Goal: Information Seeking & Learning: Find specific fact

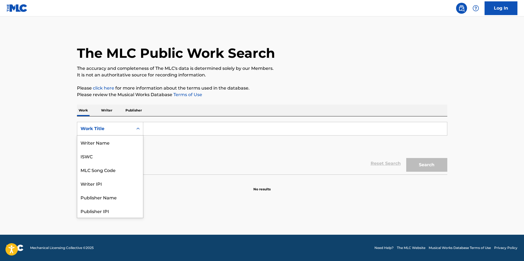
click at [122, 126] on div "Work Title" at bounding box center [105, 129] width 49 height 7
click at [95, 147] on div "Writer Name" at bounding box center [110, 143] width 66 height 14
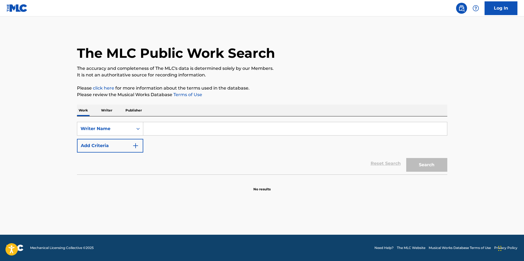
click at [166, 127] on input "Search Form" at bounding box center [295, 128] width 304 height 13
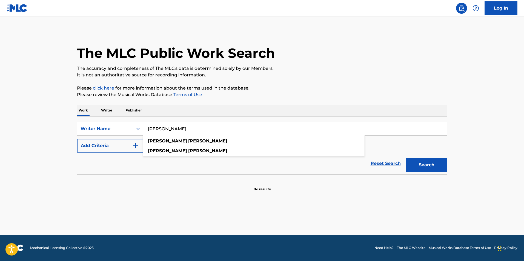
type input "[PERSON_NAME]"
click at [415, 164] on button "Search" at bounding box center [427, 165] width 41 height 14
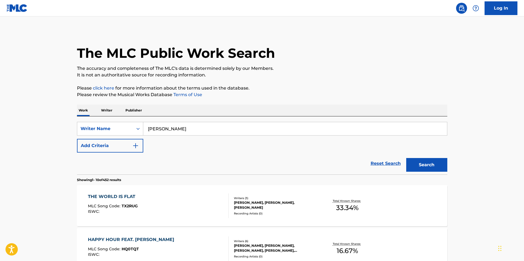
click at [270, 212] on div "Recording Artists ( 0 )" at bounding box center [275, 214] width 83 height 4
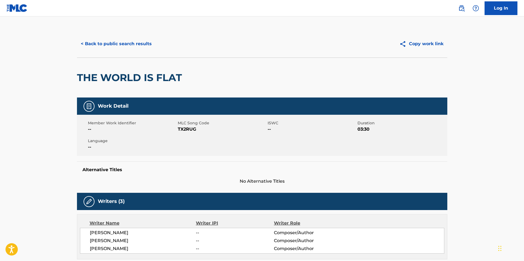
click at [87, 43] on button "< Back to public search results" at bounding box center [116, 44] width 79 height 14
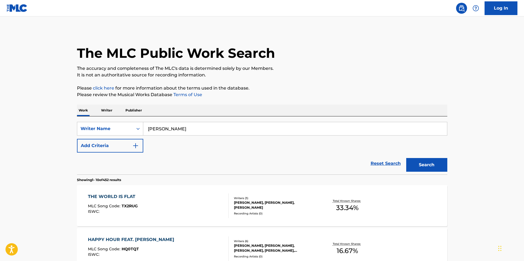
click at [134, 148] on img "Search Form" at bounding box center [135, 146] width 7 height 7
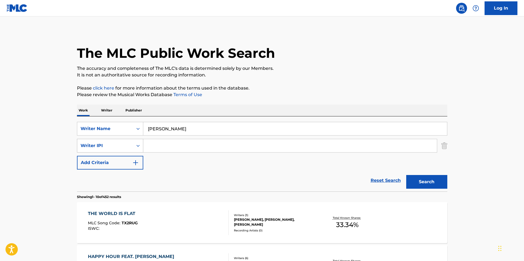
click at [135, 149] on div "Search Form" at bounding box center [138, 146] width 10 height 10
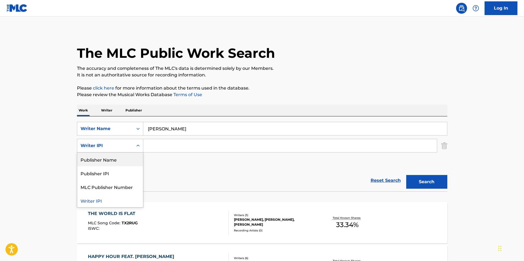
click at [123, 145] on div "Writer IPI" at bounding box center [105, 146] width 49 height 7
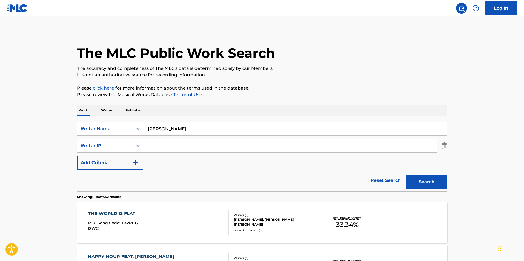
click at [123, 145] on div "Writer IPI" at bounding box center [105, 146] width 49 height 7
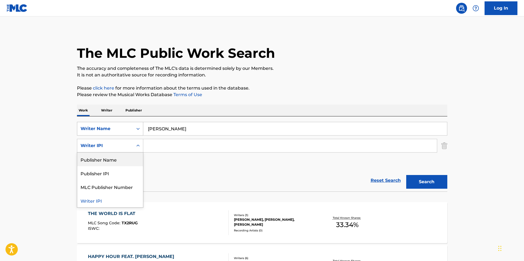
click at [119, 131] on div "Writer Name" at bounding box center [105, 129] width 49 height 7
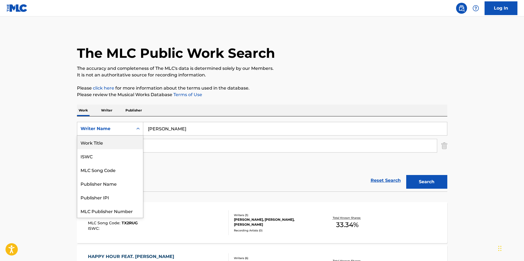
click at [109, 142] on div "Work Title" at bounding box center [110, 143] width 66 height 14
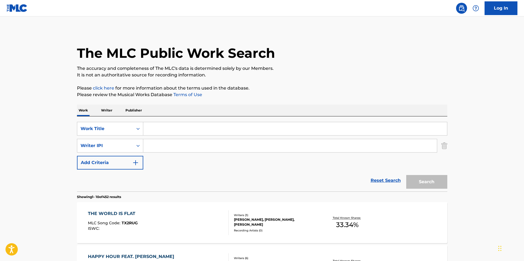
click at [168, 129] on input "Search Form" at bounding box center [295, 128] width 304 height 13
paste input "Survive My Own Mind"
type input "Survive My Own Mind"
click at [426, 186] on button "Search" at bounding box center [427, 182] width 41 height 14
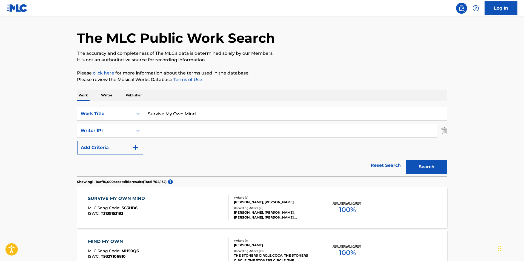
scroll to position [82, 0]
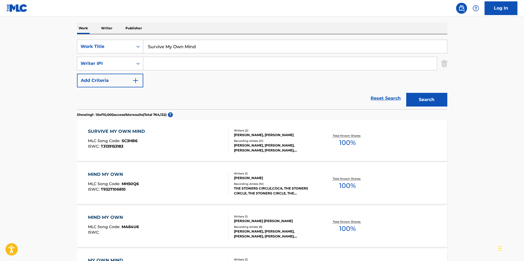
click at [268, 146] on div "[PERSON_NAME], [PERSON_NAME], [PERSON_NAME], [PERSON_NAME], [PERSON_NAME]" at bounding box center [275, 148] width 83 height 10
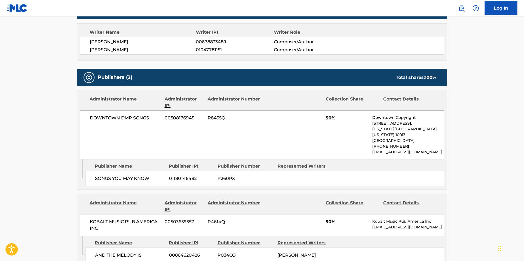
scroll to position [137, 0]
